Goal: Task Accomplishment & Management: Manage account settings

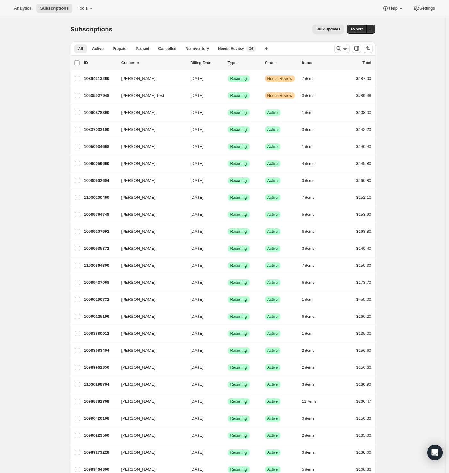
click at [340, 47] on icon "Search and filter results" at bounding box center [339, 48] width 6 height 6
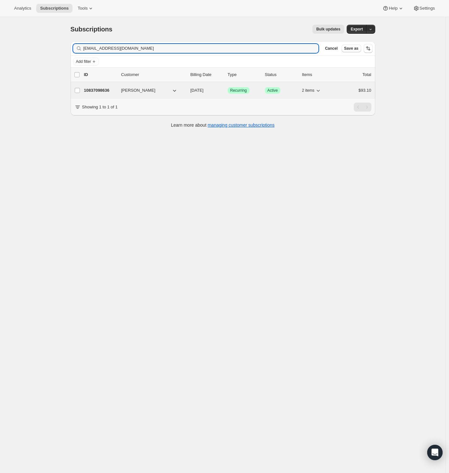
type input "[EMAIL_ADDRESS][DOMAIN_NAME]"
click at [104, 91] on p "10837098636" at bounding box center [100, 90] width 32 height 6
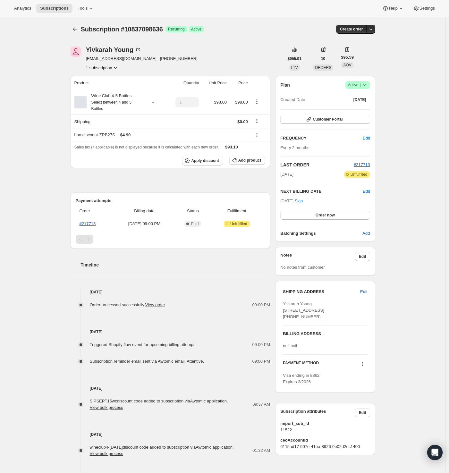
click at [366, 84] on icon at bounding box center [364, 85] width 6 height 6
click at [360, 109] on span "Cancel subscription" at bounding box center [357, 108] width 36 height 5
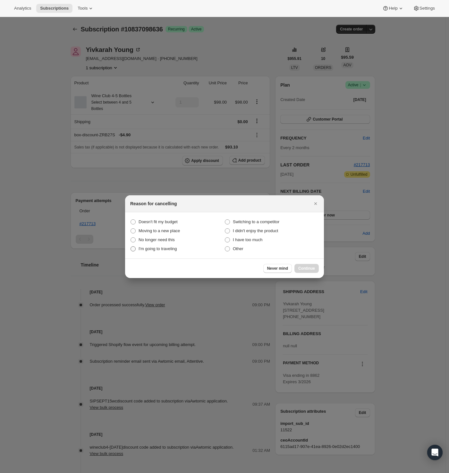
drag, startPoint x: 152, startPoint y: 239, endPoint x: 165, endPoint y: 246, distance: 14.7
click at [152, 239] on span "No longer need this" at bounding box center [157, 240] width 36 height 5
click at [131, 238] on this "No longer need this" at bounding box center [131, 238] width 0 height 0
radio this "true"
click at [308, 269] on span "Continue" at bounding box center [307, 268] width 17 height 5
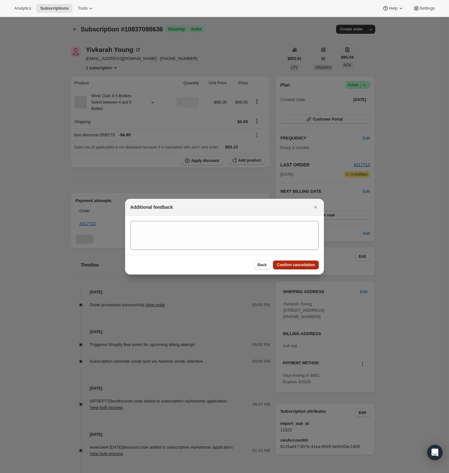
click at [304, 264] on span "Confirm cancellation" at bounding box center [296, 265] width 38 height 5
